Goal: Task Accomplishment & Management: Use online tool/utility

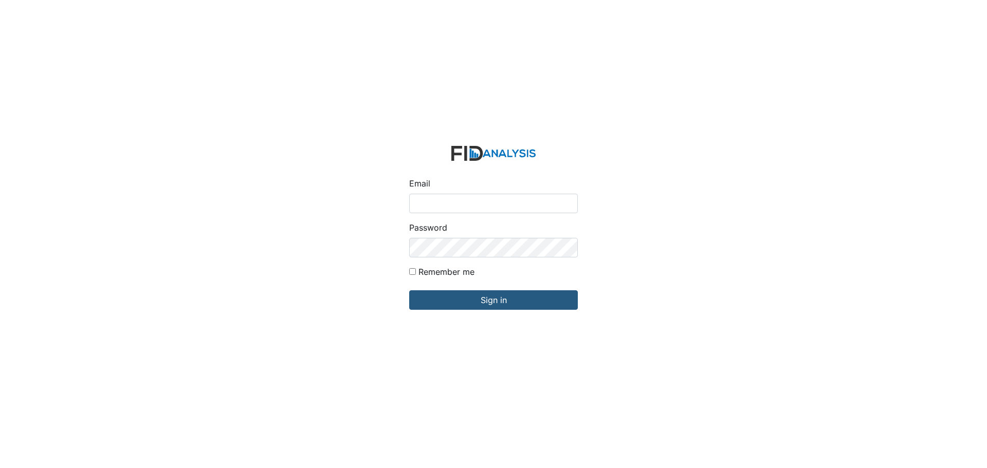
drag, startPoint x: 0, startPoint y: 0, endPoint x: 449, endPoint y: 204, distance: 493.3
click at [449, 204] on input "Email" at bounding box center [493, 204] width 169 height 20
type input "[EMAIL_ADDRESS][DOMAIN_NAME]"
click at [409, 290] on input "Sign in" at bounding box center [493, 300] width 169 height 20
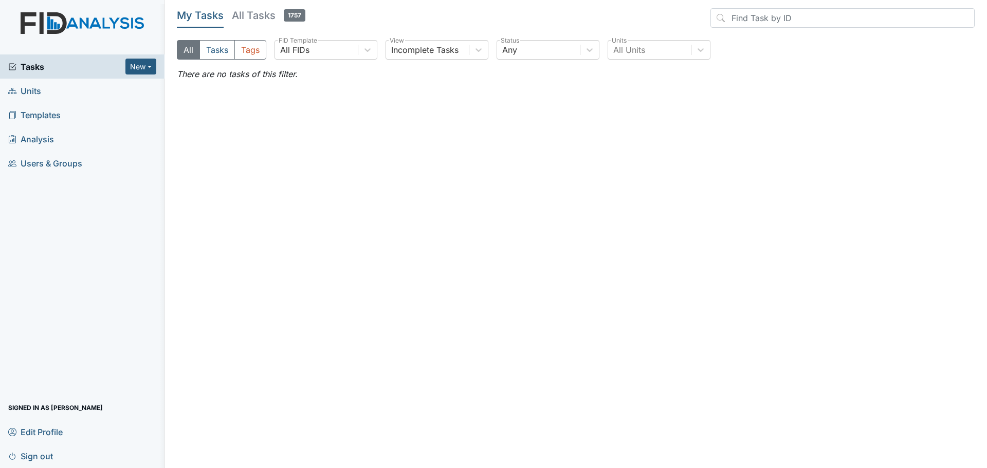
click at [36, 93] on span "Units" at bounding box center [24, 91] width 33 height 16
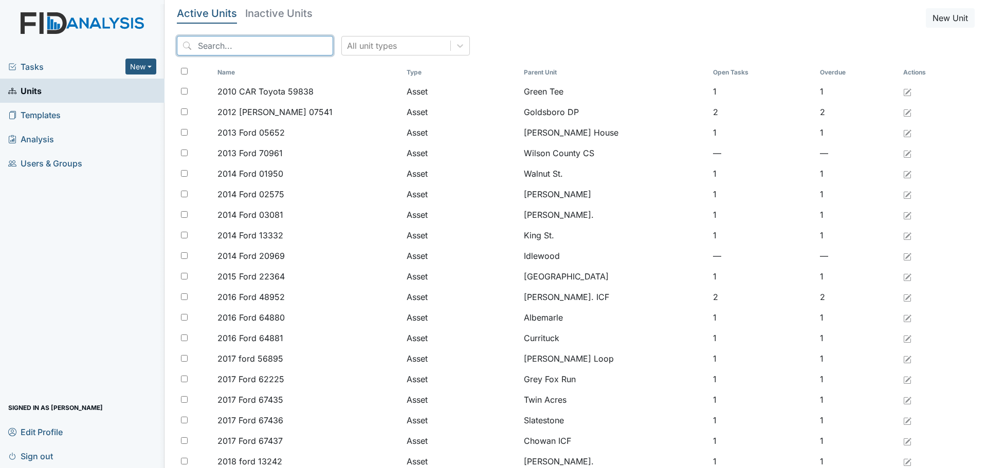
click at [293, 47] on input "search" at bounding box center [255, 46] width 156 height 20
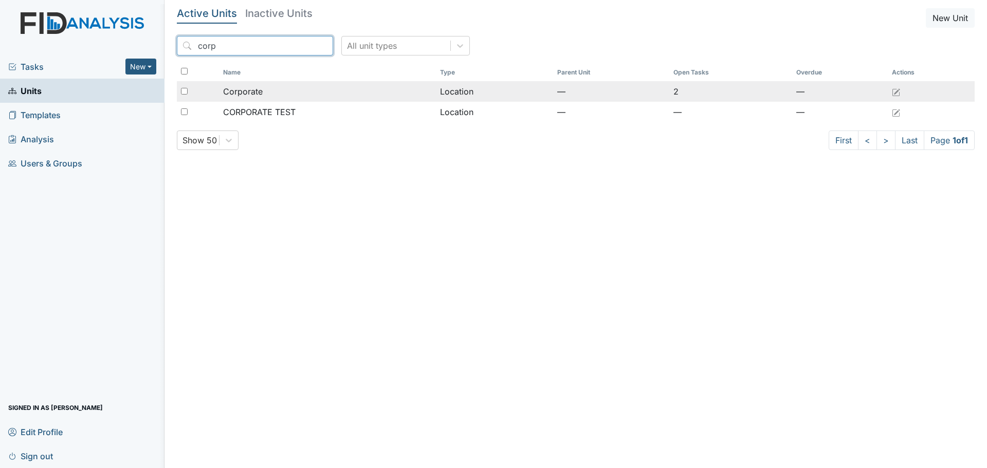
type input "corp"
click at [338, 98] on td "Corporate" at bounding box center [327, 91] width 217 height 21
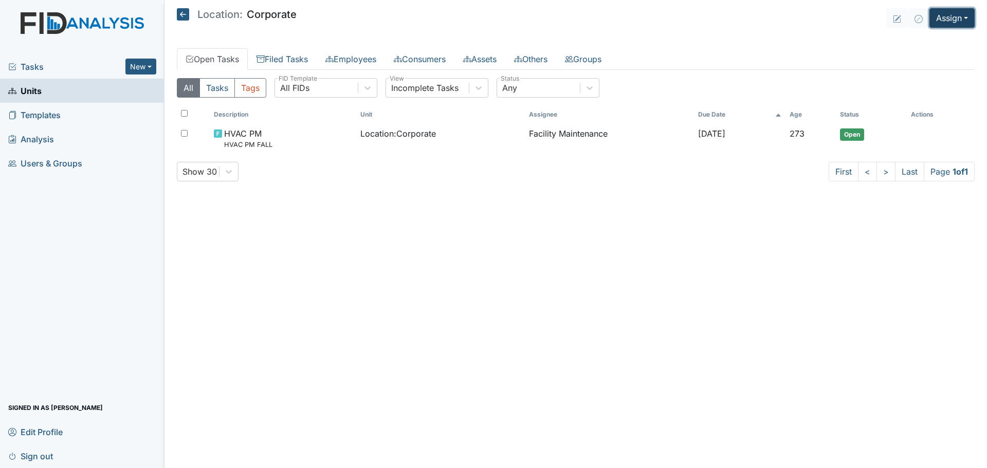
click at [953, 16] on button "Assign" at bounding box center [951, 18] width 45 height 20
click at [922, 56] on link "Assign Inspection" at bounding box center [927, 58] width 93 height 16
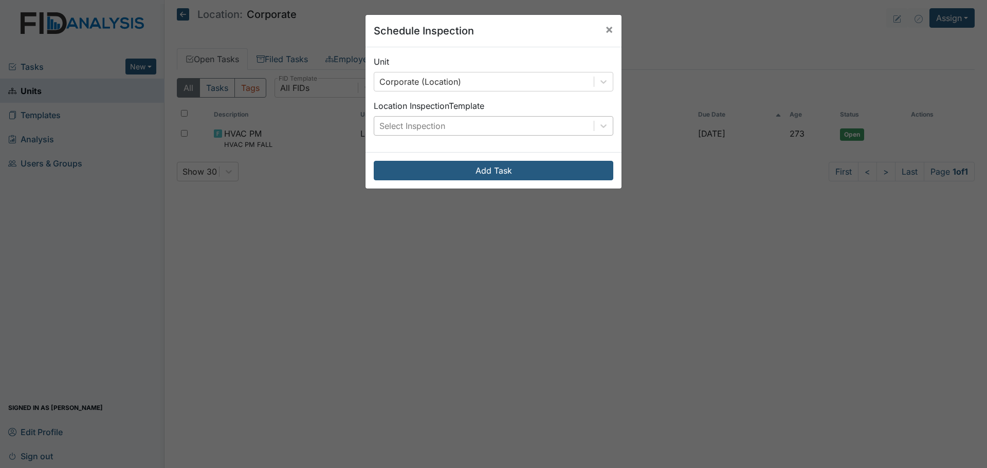
click at [523, 124] on div "Select Inspection" at bounding box center [483, 126] width 219 height 19
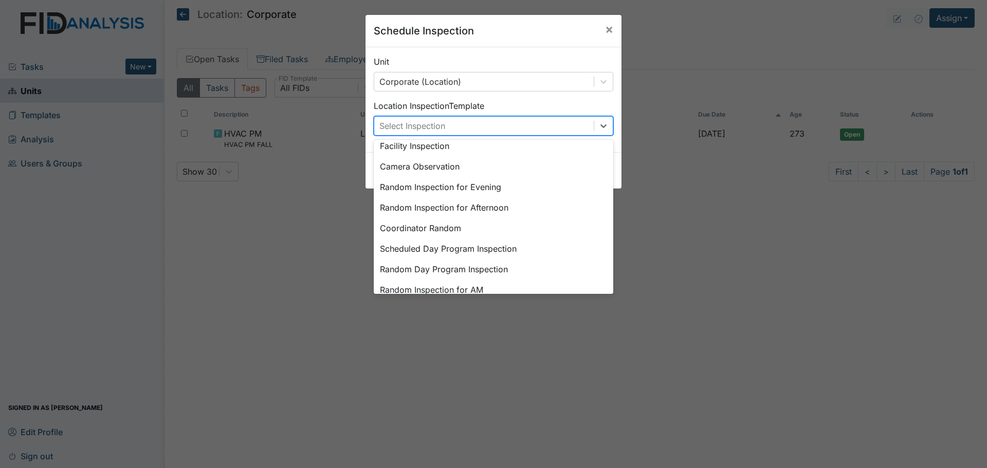
scroll to position [177, 0]
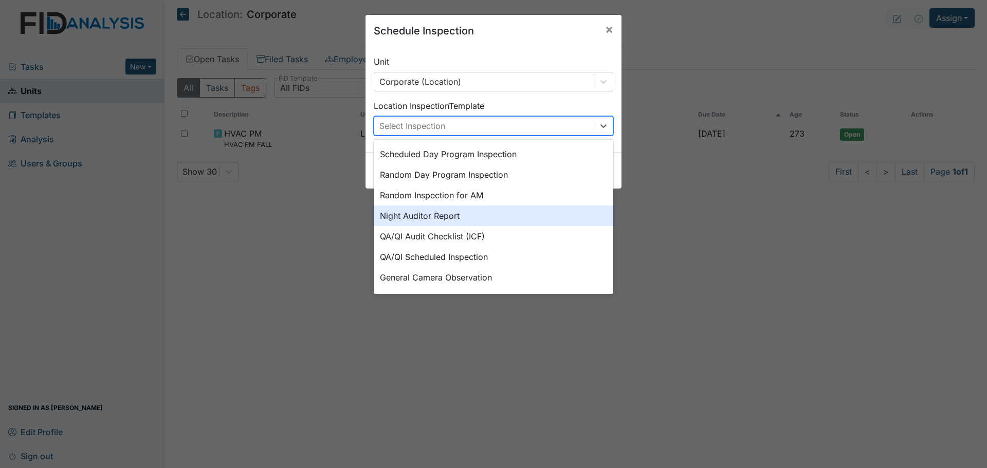
click at [509, 217] on div "Night Auditor Report" at bounding box center [493, 216] width 239 height 21
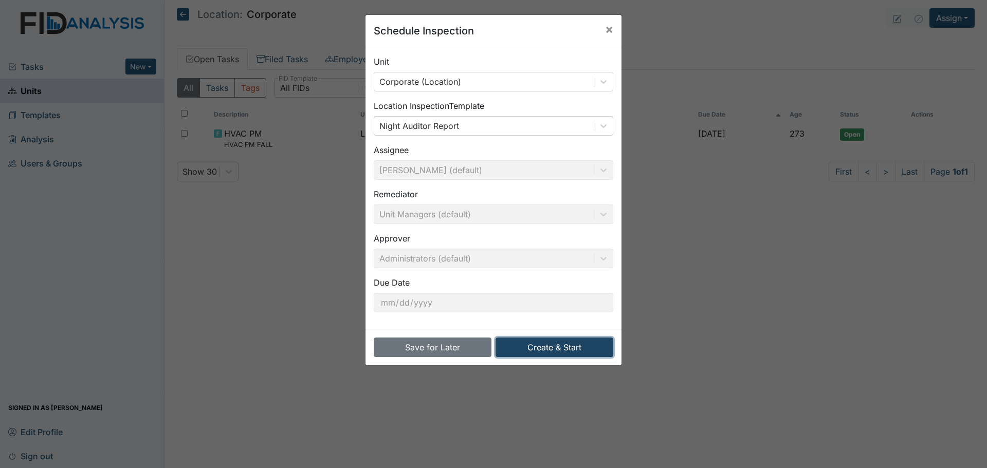
click at [529, 348] on button "Create & Start" at bounding box center [554, 348] width 118 height 20
